Goal: Task Accomplishment & Management: Use online tool/utility

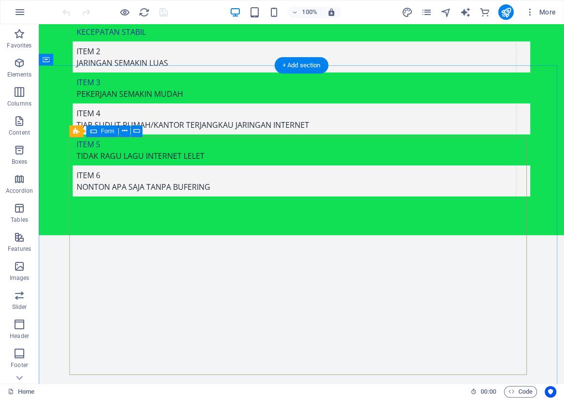
scroll to position [8972, 0]
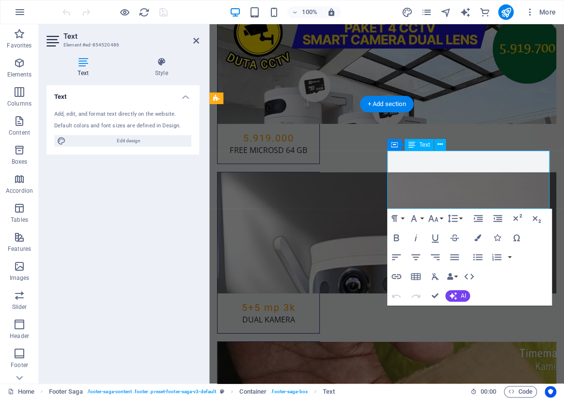
scroll to position [8865, 0]
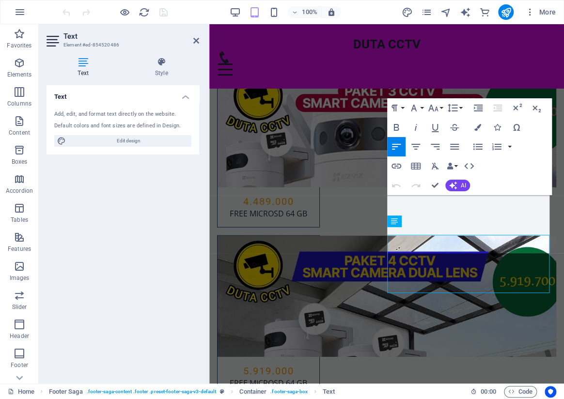
scroll to position [8737, 0]
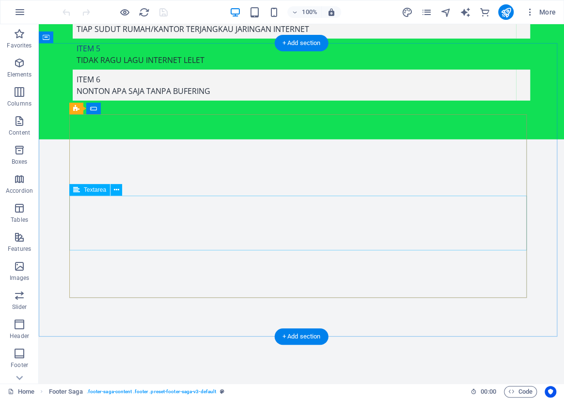
scroll to position [8972, 0]
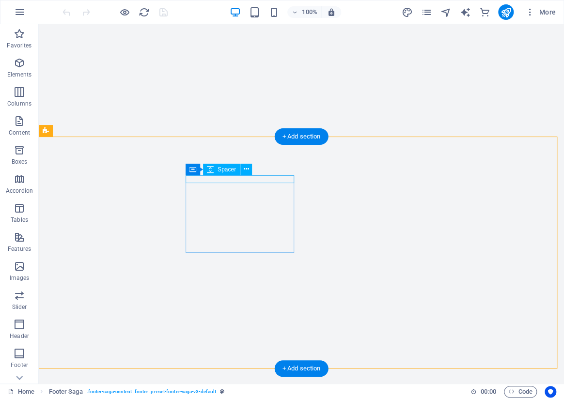
select select "px"
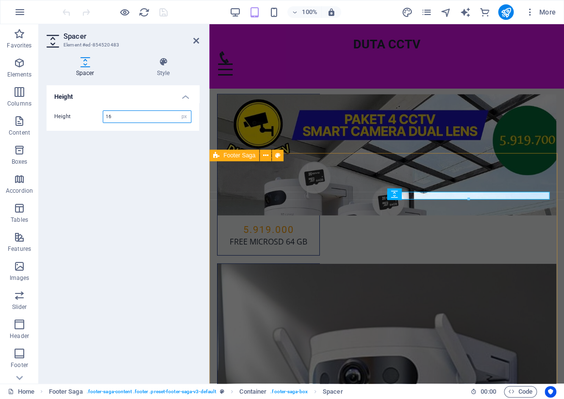
scroll to position [8768, 0]
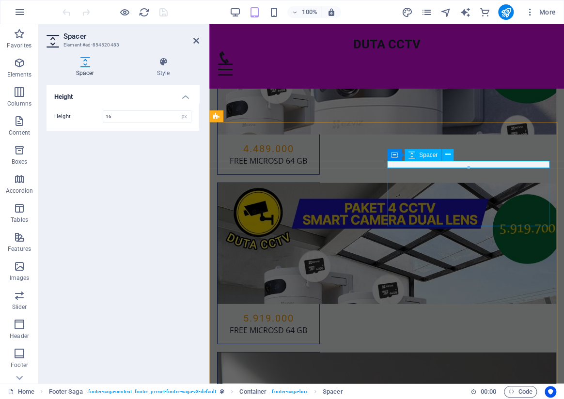
click at [195, 39] on icon at bounding box center [196, 41] width 6 height 8
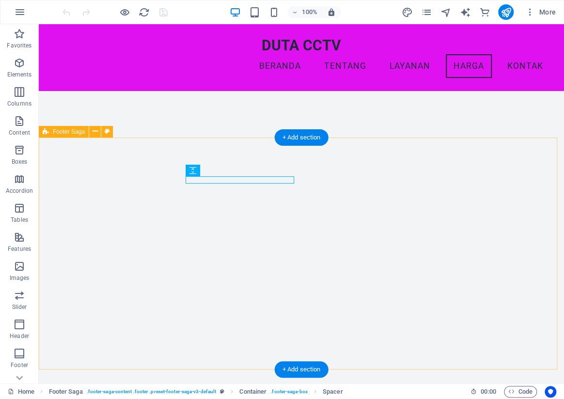
scroll to position [8879, 0]
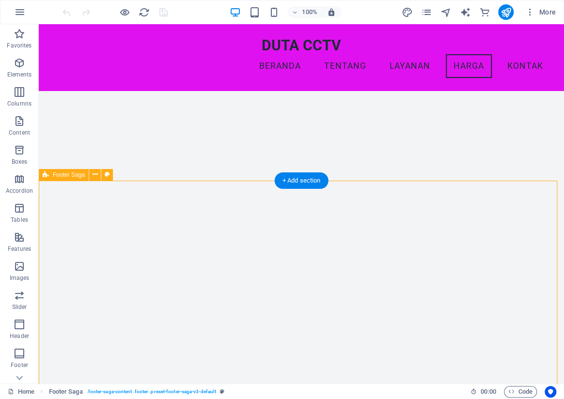
scroll to position [8972, 0]
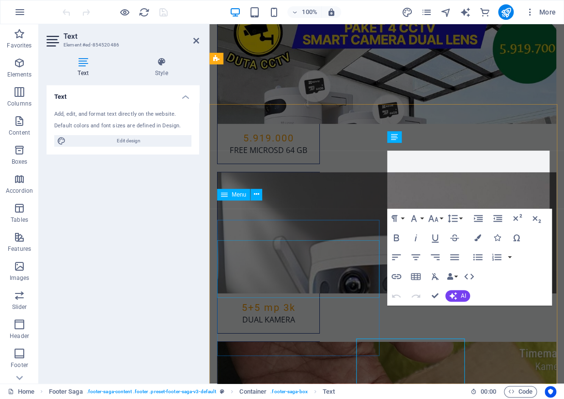
scroll to position [8865, 0]
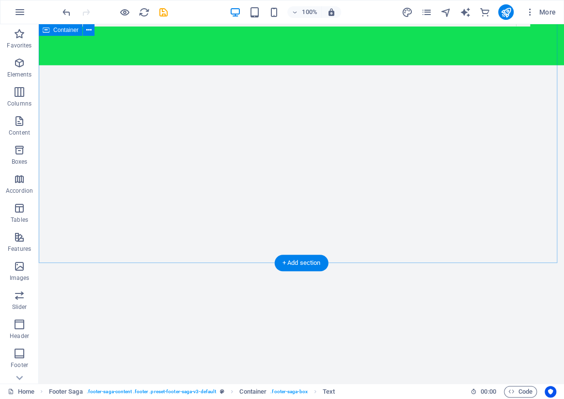
scroll to position [8972, 0]
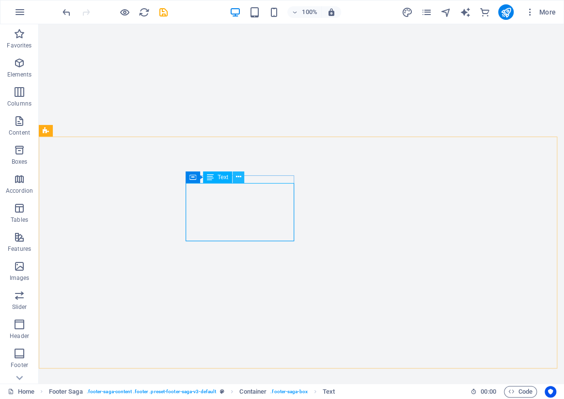
click at [237, 179] on icon at bounding box center [238, 177] width 5 height 10
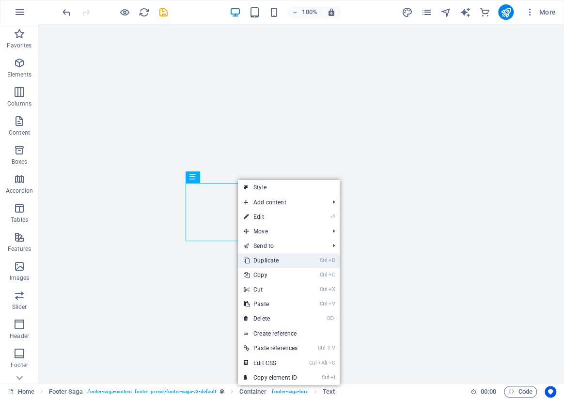
click at [268, 261] on link "Ctrl D Duplicate" at bounding box center [270, 260] width 65 height 15
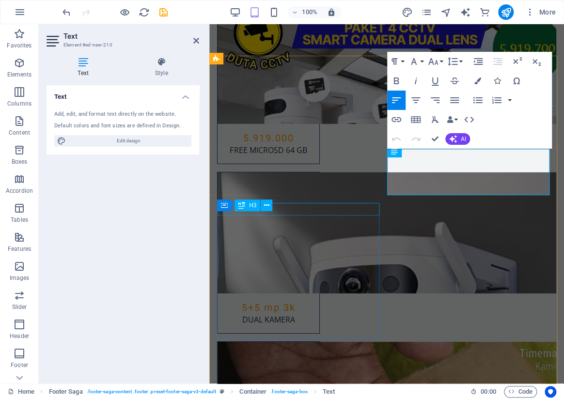
scroll to position [8865, 0]
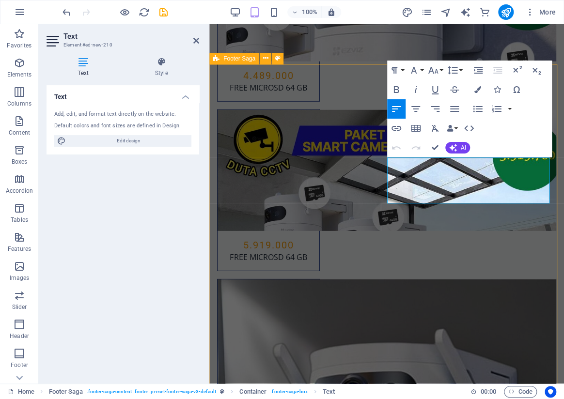
drag, startPoint x: 481, startPoint y: 321, endPoint x: 683, endPoint y: 339, distance: 202.8
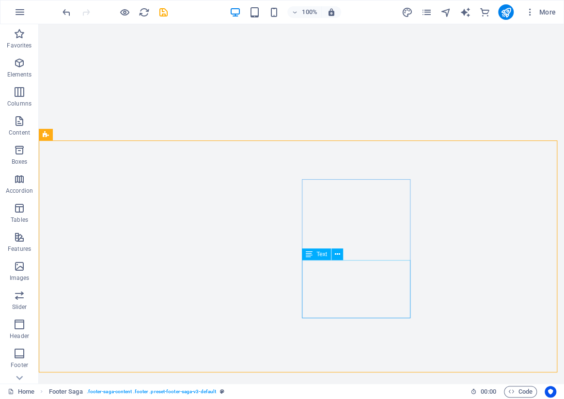
scroll to position [8972, 0]
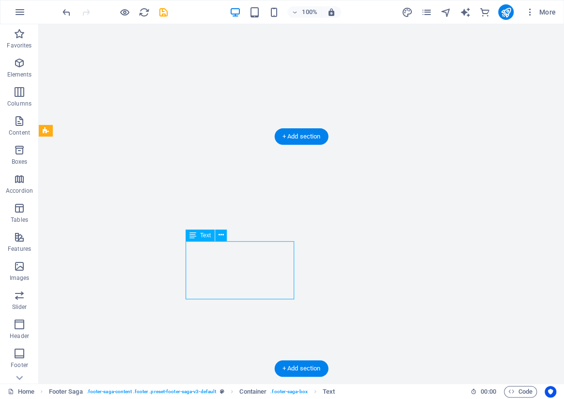
drag, startPoint x: 254, startPoint y: 249, endPoint x: 84, endPoint y: 248, distance: 170.5
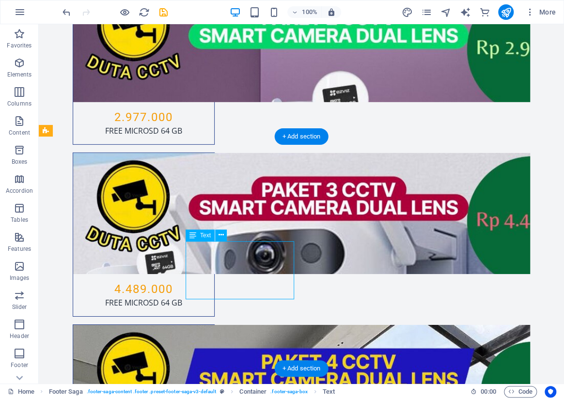
scroll to position [8865, 0]
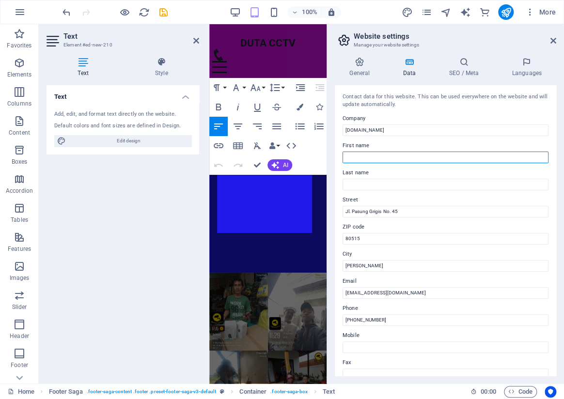
click at [464, 162] on input "First name" at bounding box center [445, 158] width 206 height 12
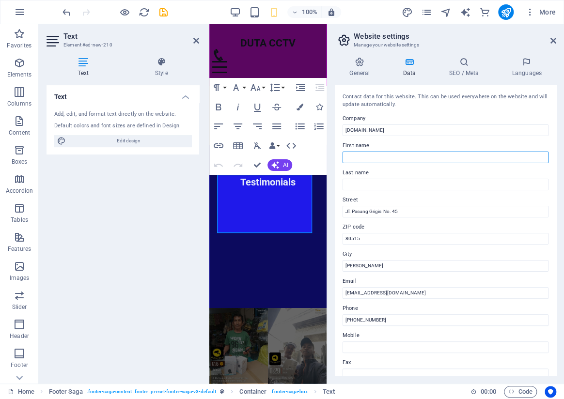
scroll to position [9104, 0]
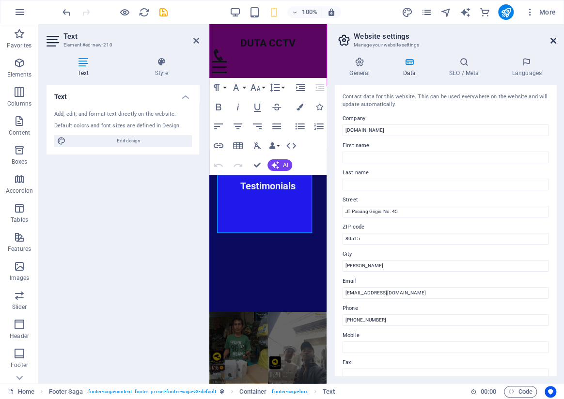
click at [550, 40] on icon at bounding box center [553, 41] width 6 height 8
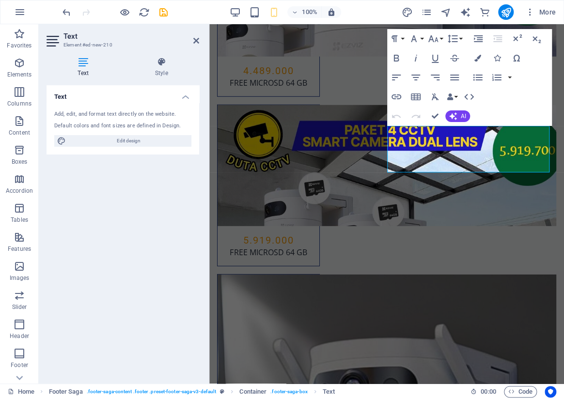
scroll to position [8896, 0]
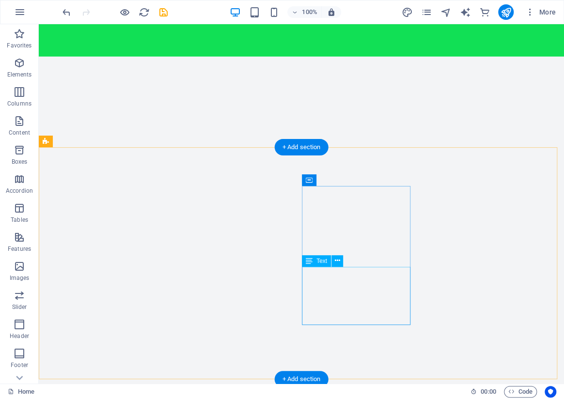
scroll to position [8972, 0]
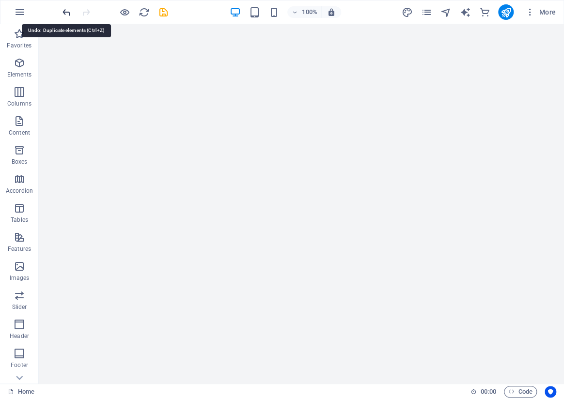
click at [67, 11] on icon "undo" at bounding box center [66, 12] width 11 height 11
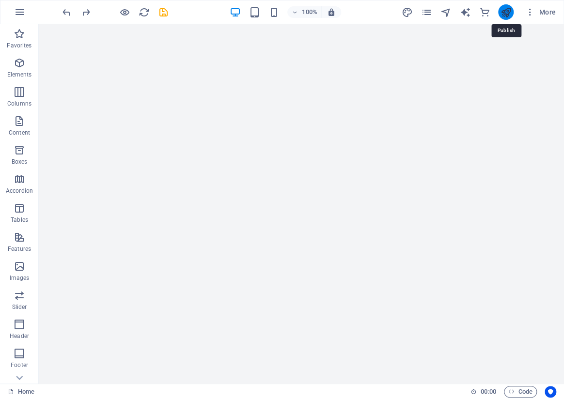
click at [507, 14] on icon "publish" at bounding box center [505, 12] width 11 height 11
checkbox input "false"
